Goal: Information Seeking & Learning: Learn about a topic

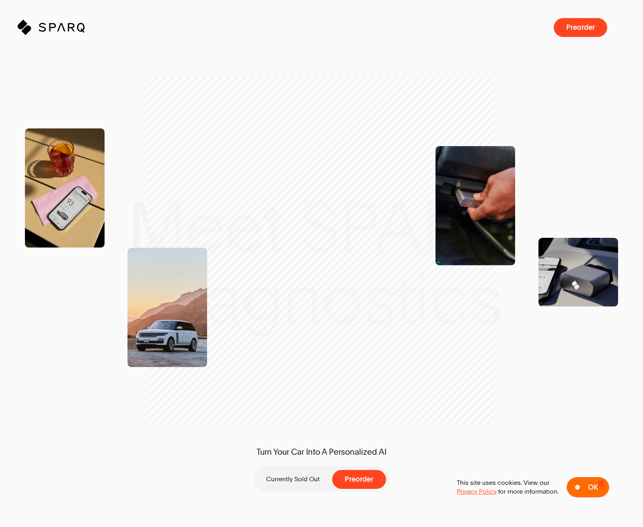
click at [599, 484] on button "Ok" at bounding box center [587, 488] width 43 height 20
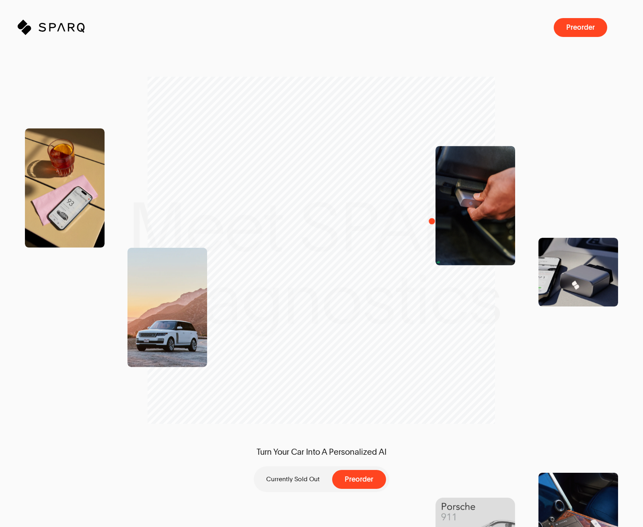
click at [388, 150] on div "Turn Your Car Into A Personalized AI Currently Sold Out Preorder" at bounding box center [321, 264] width 195 height 316
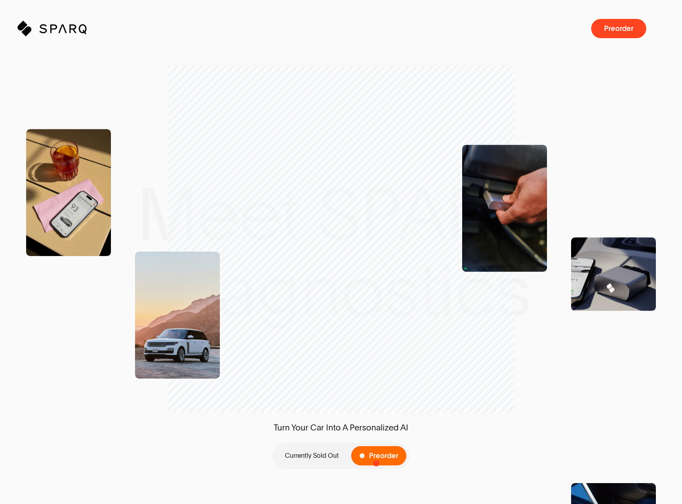
click at [378, 461] on button "Preorder" at bounding box center [378, 455] width 55 height 19
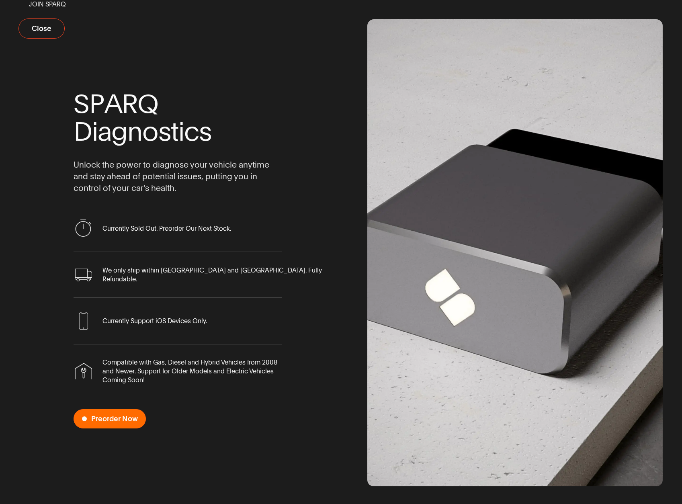
click at [100, 418] on span "Preorder Now" at bounding box center [114, 419] width 47 height 8
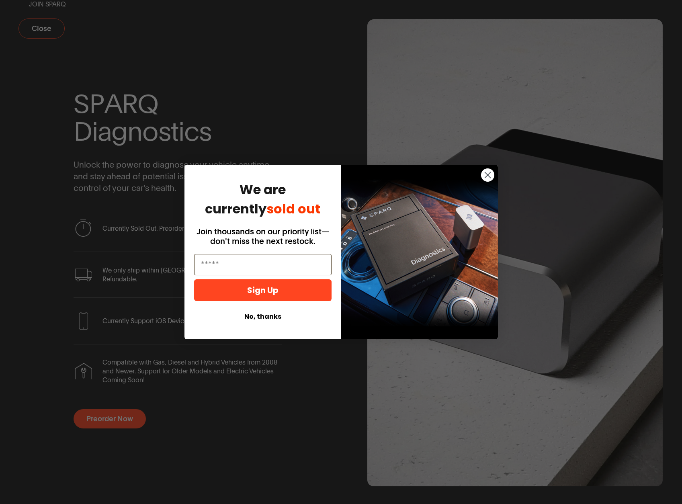
click at [490, 172] on circle "Close dialog" at bounding box center [487, 174] width 13 height 13
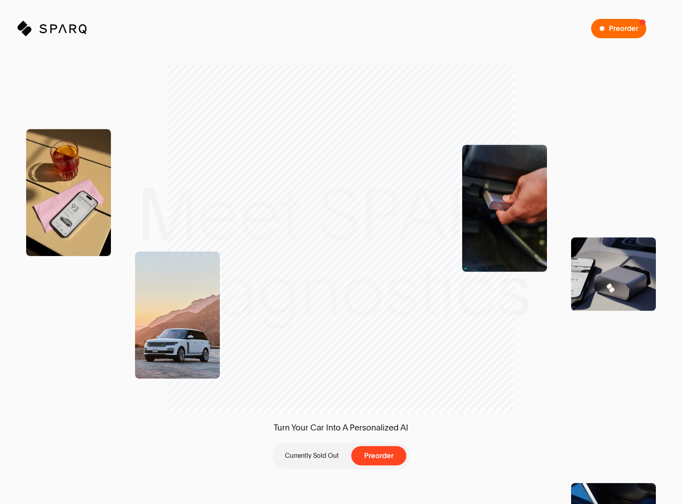
click at [629, 28] on span "Preorder" at bounding box center [623, 29] width 29 height 8
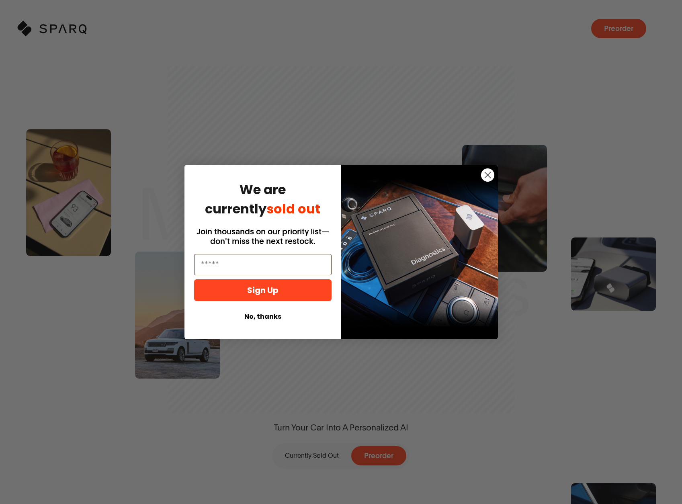
click at [281, 229] on span "Join thousands on our priority list—don't miss the next restock." at bounding box center [263, 236] width 133 height 19
click at [340, 128] on div "Close dialog We are currently sold out Join thousands on our priority list—don'…" at bounding box center [341, 252] width 682 height 504
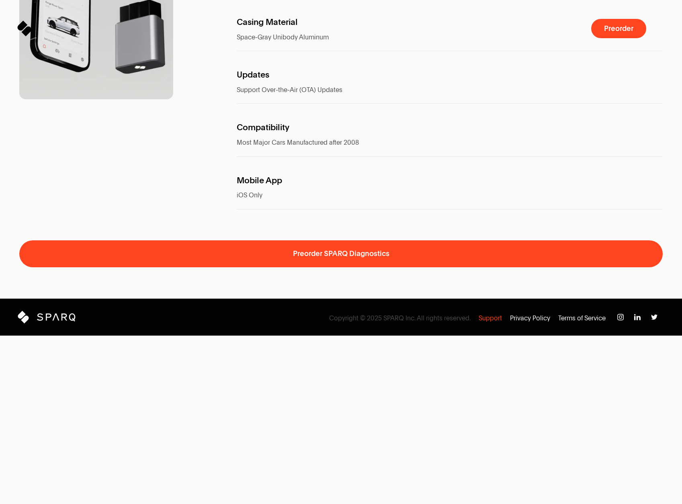
click at [490, 323] on p "Support" at bounding box center [490, 318] width 23 height 9
